Goal: Navigation & Orientation: Go to known website

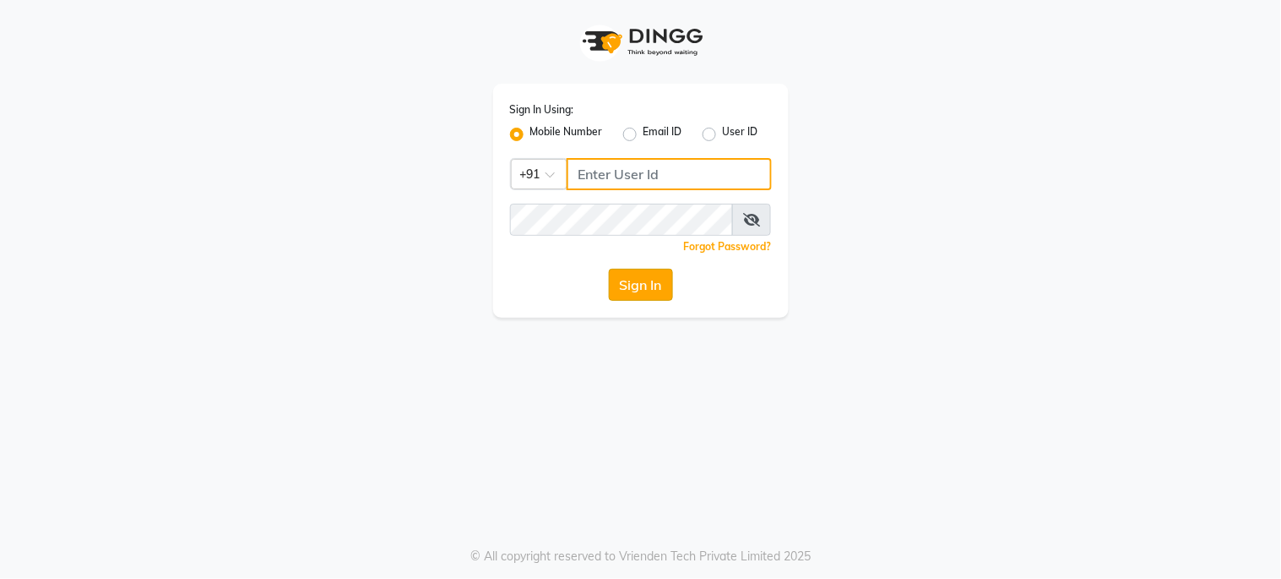
type input "6287595177"
click at [626, 296] on button "Sign In" at bounding box center [641, 285] width 64 height 32
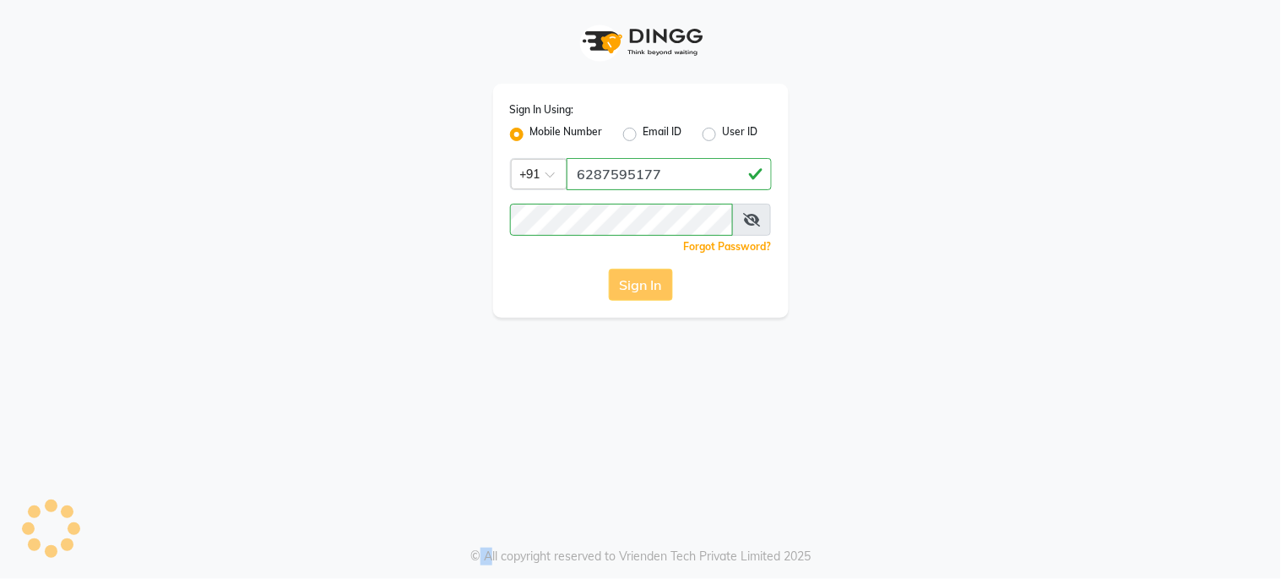
click at [626, 296] on div "Sign In" at bounding box center [641, 285] width 262 height 32
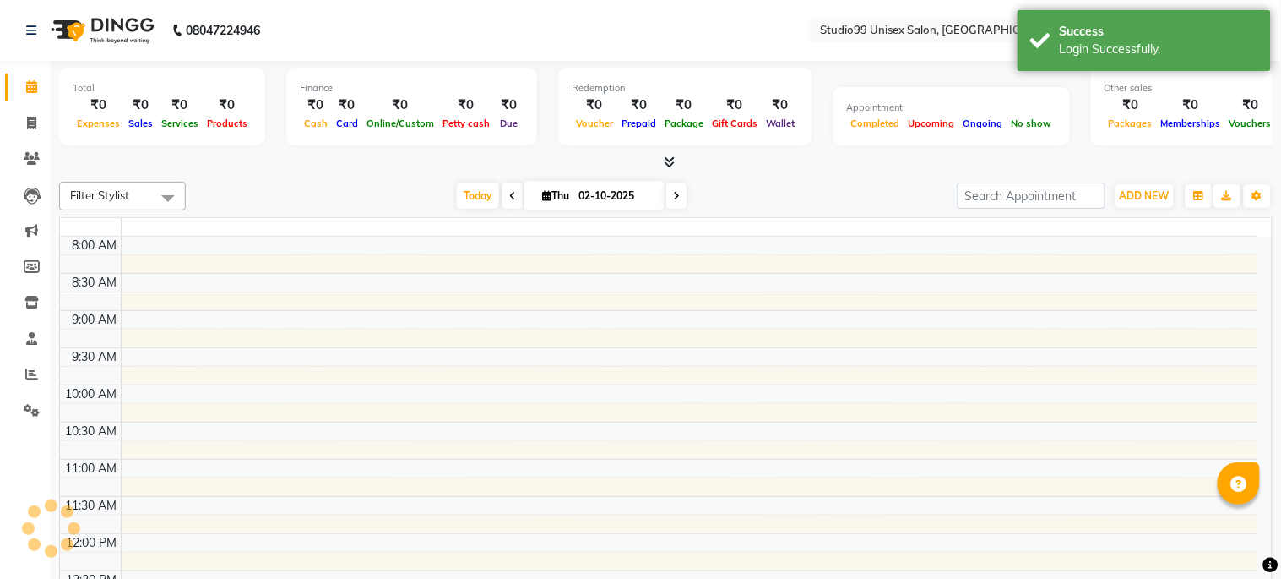
select select "en"
